Goal: Task Accomplishment & Management: Complete application form

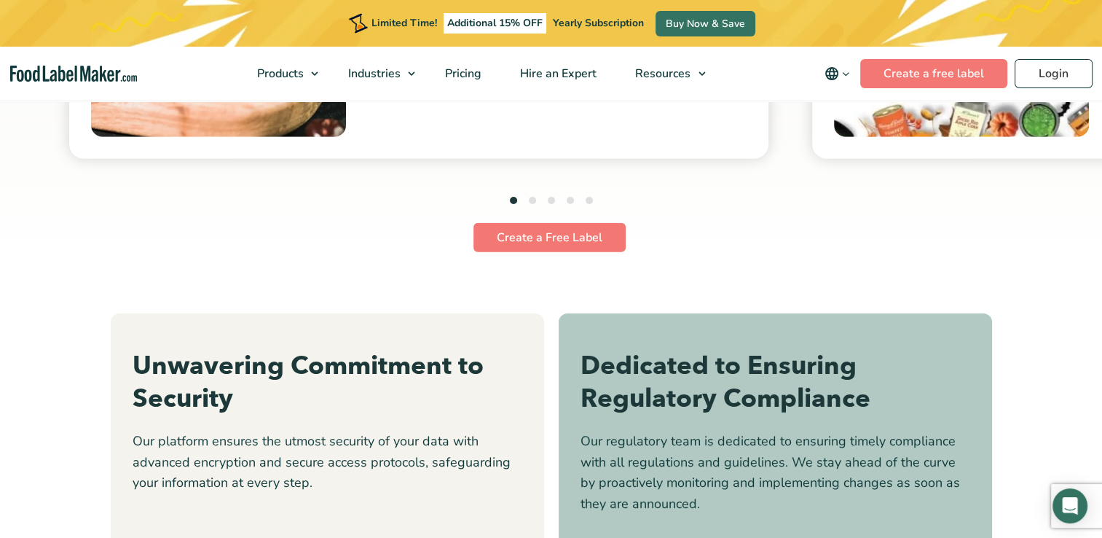
scroll to position [4251, 0]
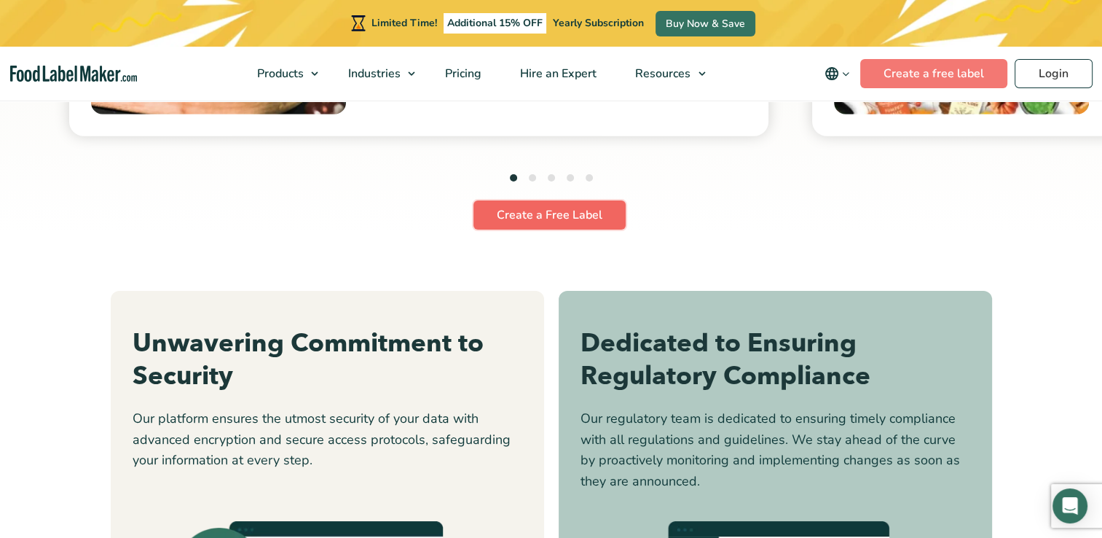
click at [519, 210] on link "Create a Free Label" at bounding box center [550, 214] width 152 height 29
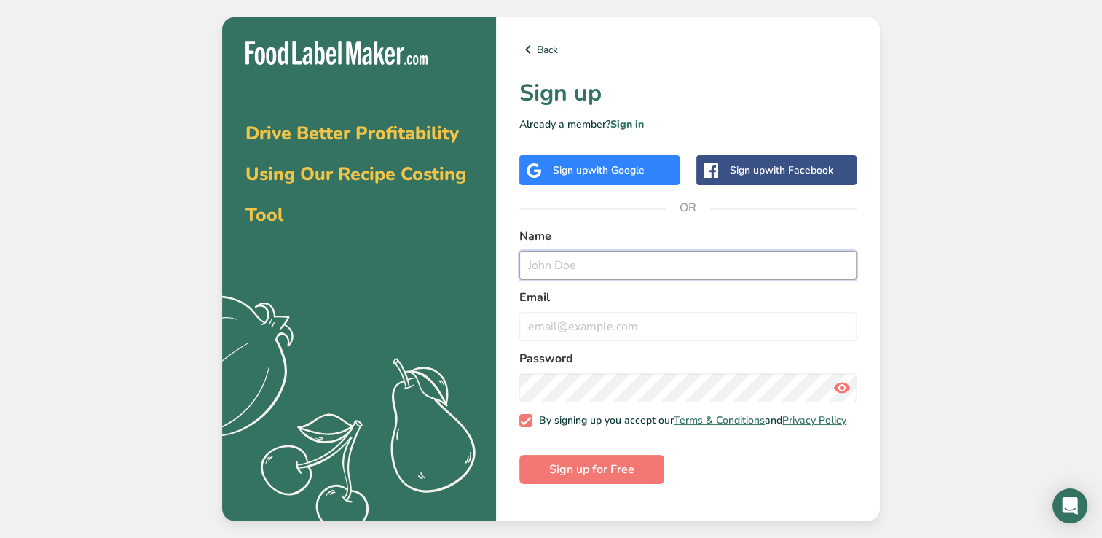
click at [557, 268] on input "text" at bounding box center [687, 265] width 337 height 29
type input "LINDA FELIZOR"
type input "ldaqueen123@gmail.com"
click at [839, 394] on icon at bounding box center [841, 387] width 17 height 26
click at [844, 398] on icon at bounding box center [841, 387] width 17 height 26
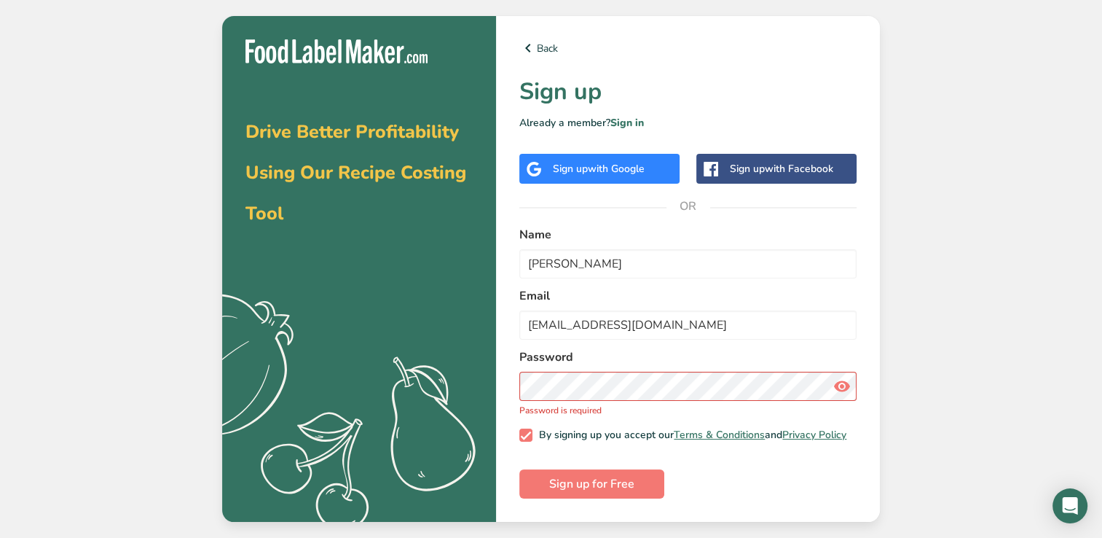
click at [844, 390] on icon at bounding box center [841, 386] width 17 height 26
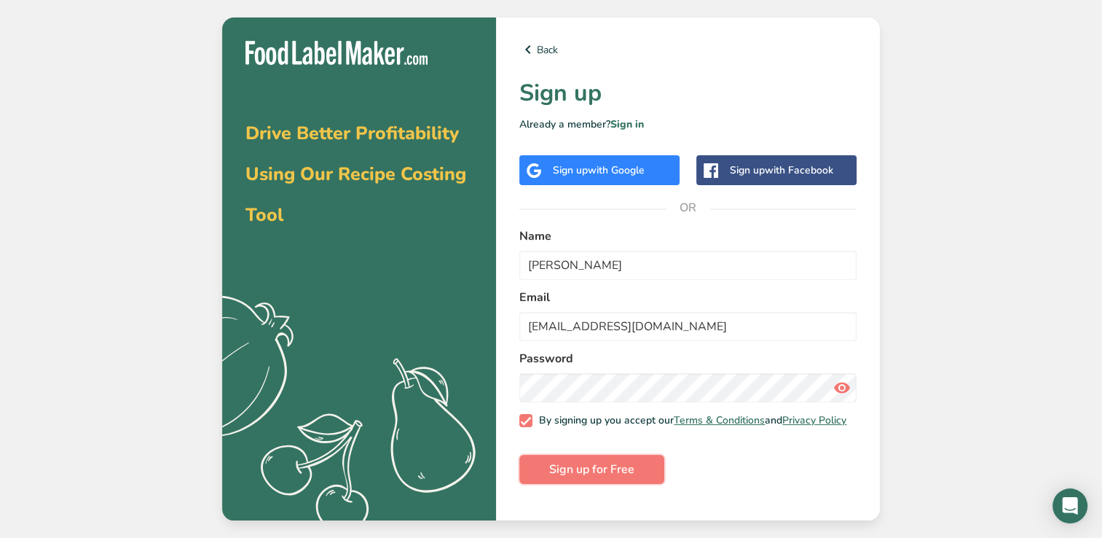
click at [577, 476] on span "Sign up for Free" at bounding box center [591, 468] width 85 height 17
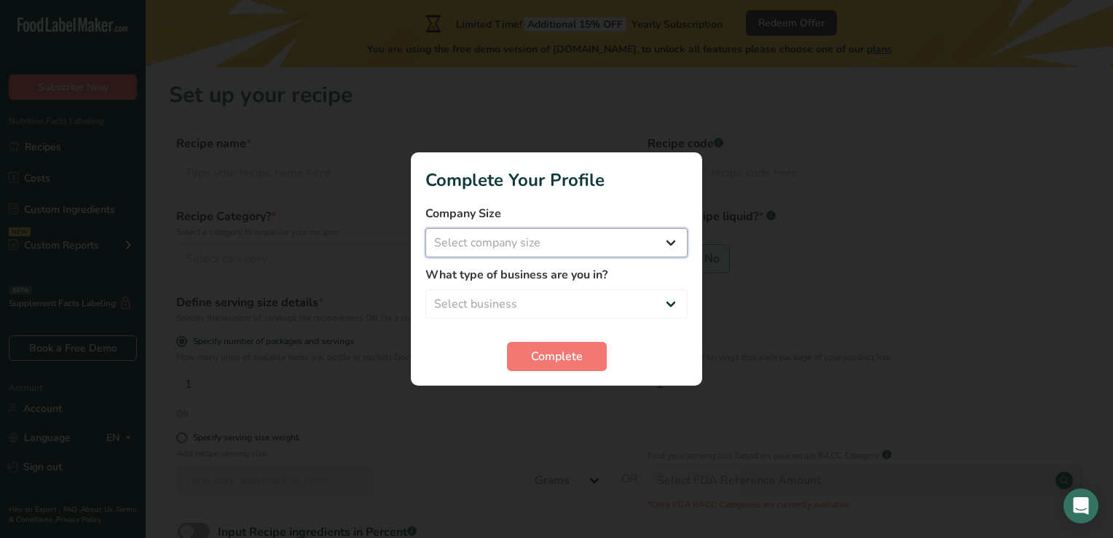
click at [670, 241] on select "Select company size Fewer than 10 Employees 10 to 50 Employees 51 to 500 Employ…" at bounding box center [556, 242] width 262 height 29
select select "1"
click at [425, 228] on select "Select company size Fewer than 10 Employees 10 to 50 Employees 51 to 500 Employ…" at bounding box center [556, 242] width 262 height 29
click at [670, 310] on select "Select business Packaged Food Manufacturer Restaurant & Cafe Bakery Meal Plans …" at bounding box center [556, 303] width 262 height 29
click at [425, 289] on select "Select business Packaged Food Manufacturer Restaurant & Cafe Bakery Meal Plans …" at bounding box center [556, 303] width 262 height 29
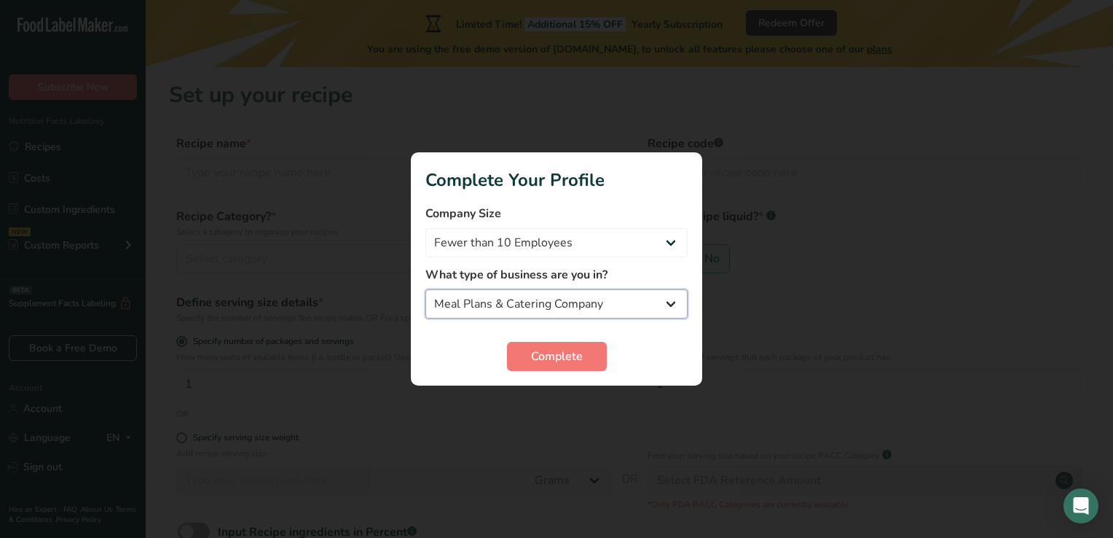
click at [666, 301] on select "Packaged Food Manufacturer Restaurant & Cafe Bakery Meal Plans & Catering Compa…" at bounding box center [556, 303] width 262 height 29
click at [459, 497] on div at bounding box center [556, 269] width 1113 height 538
click at [673, 307] on select "Packaged Food Manufacturer Restaurant & Cafe Bakery Meal Plans & Catering Compa…" at bounding box center [556, 303] width 262 height 29
select select "8"
click at [425, 289] on select "Packaged Food Manufacturer Restaurant & Cafe Bakery Meal Plans & Catering Compa…" at bounding box center [556, 303] width 262 height 29
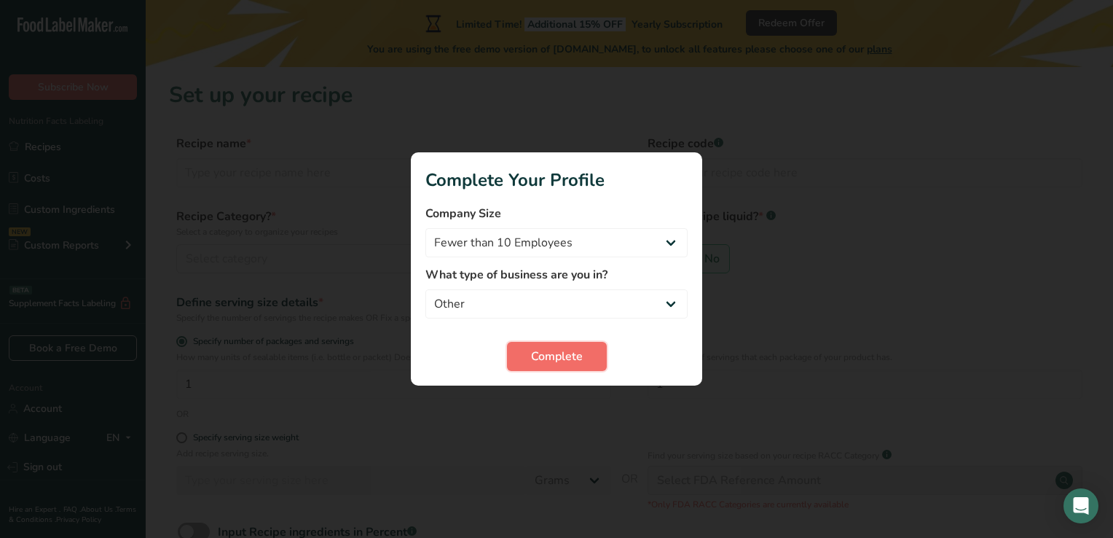
click at [566, 362] on span "Complete" at bounding box center [557, 355] width 52 height 17
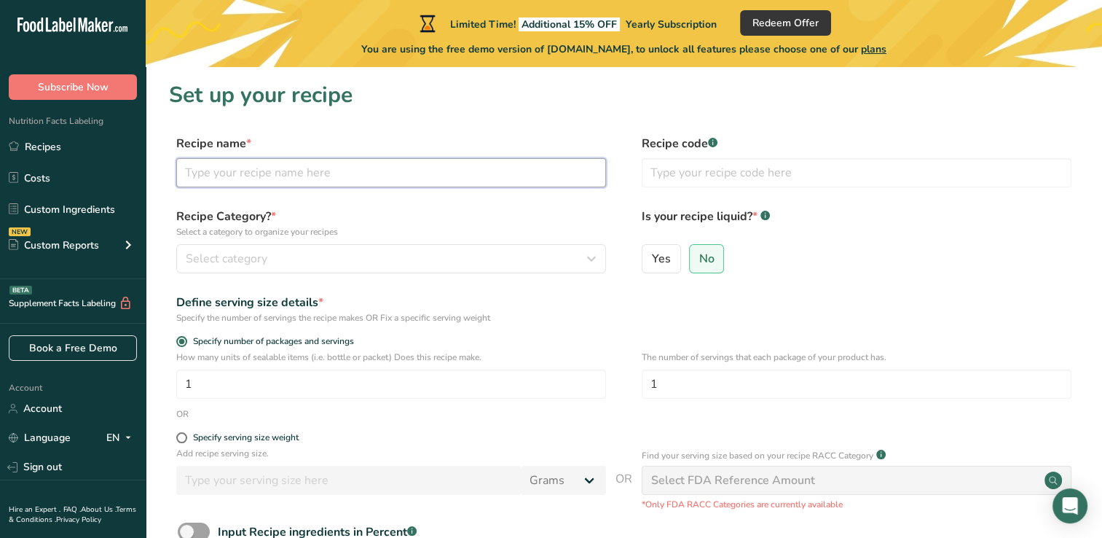
drag, startPoint x: 306, startPoint y: 172, endPoint x: 307, endPoint y: 179, distance: 7.4
click at [307, 179] on input "text" at bounding box center [391, 172] width 430 height 29
click at [653, 272] on label "Yes" at bounding box center [661, 258] width 39 height 29
click at [652, 263] on input "Yes" at bounding box center [647, 258] width 9 height 9
radio input "true"
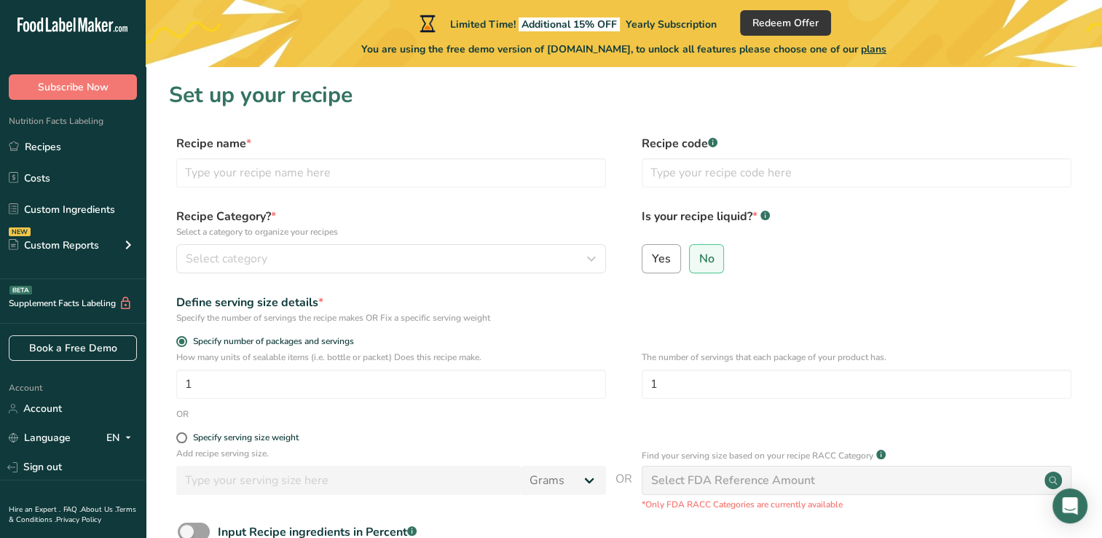
radio input "false"
select select "22"
click at [232, 184] on input "text" at bounding box center [391, 172] width 430 height 29
type input "Qeccreations"
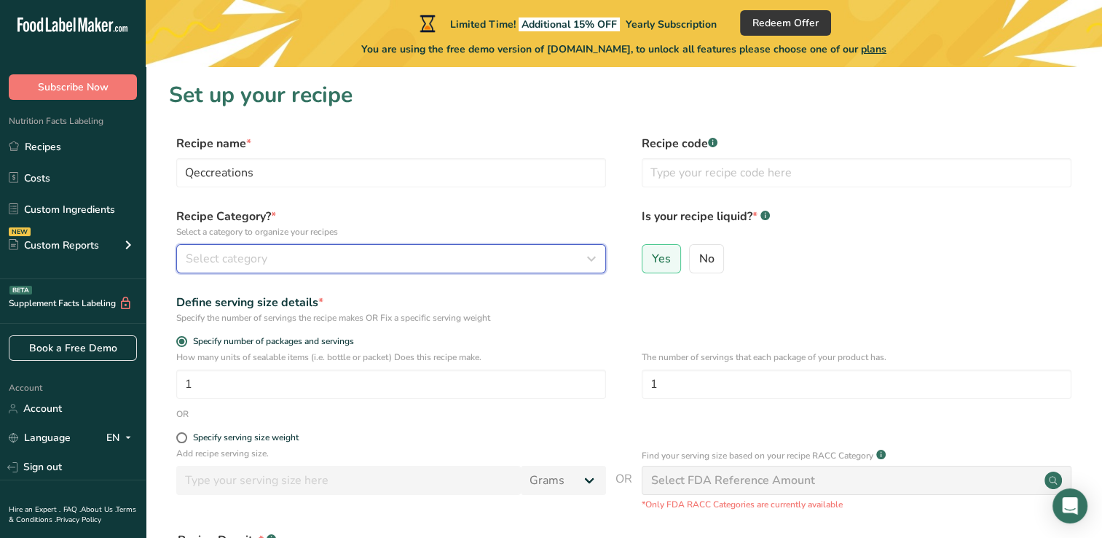
click at [596, 263] on icon "button" at bounding box center [591, 259] width 17 height 26
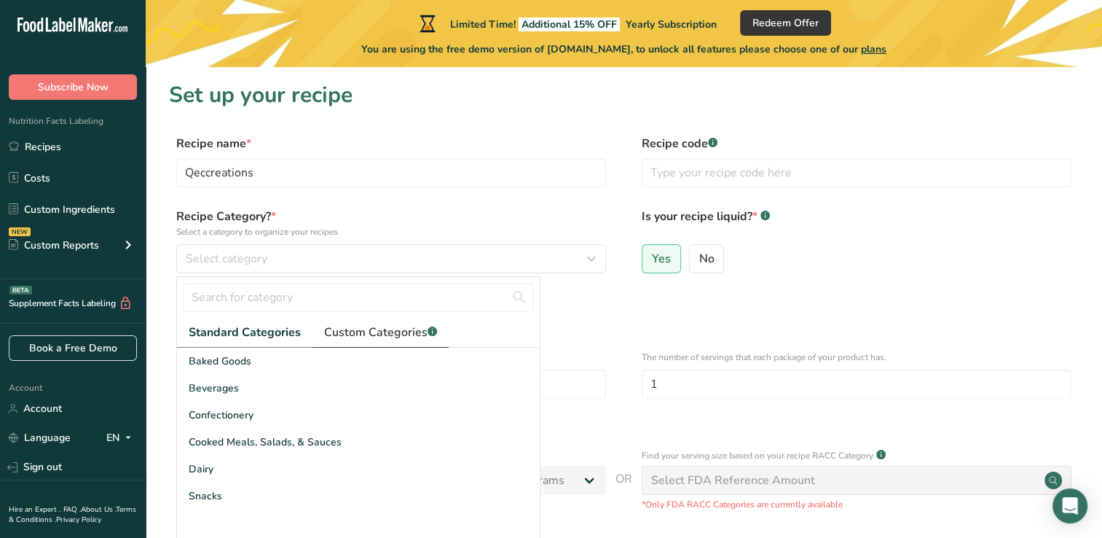
click at [373, 331] on span "Custom Categories .a-a{fill:#347362;}.b-a{fill:#fff;}" at bounding box center [380, 331] width 113 height 17
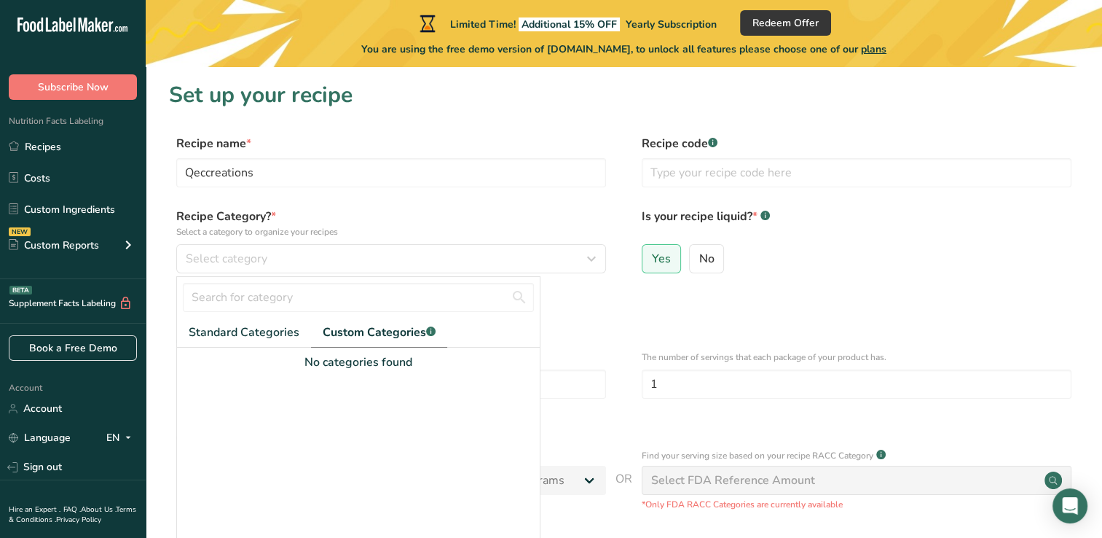
click at [255, 349] on div "No categories found" at bounding box center [358, 456] width 363 height 219
